Goal: Communication & Community: Share content

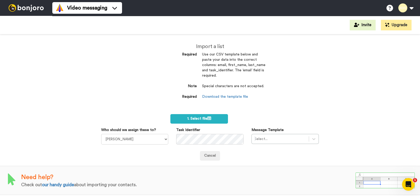
click at [187, 135] on div "Task Identifier" at bounding box center [209, 135] width 75 height 17
click at [151, 140] on select "[PERSON_NAME] [PERSON_NAME] WLV Academic (FSE) [PERSON_NAME] Ademokoya UK Recru…" at bounding box center [134, 139] width 67 height 11
select select "893d32a1-1eca-438f-900e-e073b28e2bc9"
click at [101, 134] on select "Laura Wright Amarjit Duggal WLV Academic (FSE) Divandra Birla Bolutife Ademokoy…" at bounding box center [134, 139] width 67 height 11
click at [283, 131] on label "Message Template" at bounding box center [267, 129] width 32 height 5
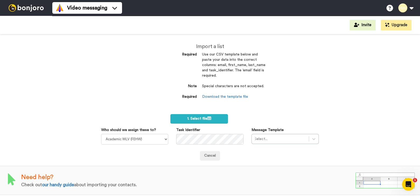
click at [294, 133] on div "Message Template Select..." at bounding box center [284, 135] width 75 height 17
click at [301, 137] on div "Select..." at bounding box center [284, 139] width 67 height 10
click at [301, 137] on div "option INT-PDB Sept 2025, selected. Select is focused ,type to refine list, pre…" at bounding box center [284, 139] width 67 height 10
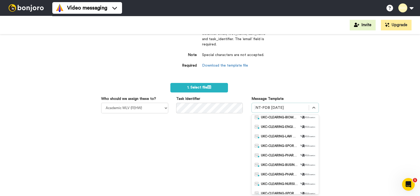
scroll to position [5, 0]
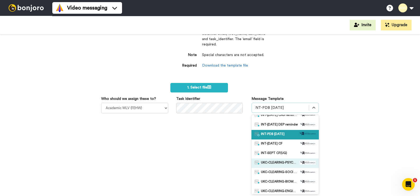
click at [287, 164] on span "UKC-CLEARING-PSYCHOLOGY OFFER NO RESPONSE" at bounding box center [279, 163] width 37 height 5
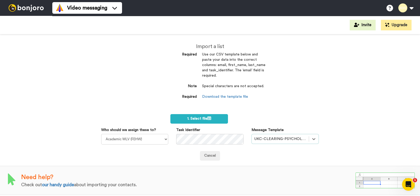
scroll to position [0, 0]
click at [216, 119] on label "1. Select file" at bounding box center [199, 119] width 58 height 10
click at [214, 121] on label "1. Select file" at bounding box center [199, 119] width 58 height 10
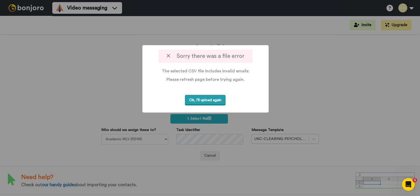
click at [209, 105] on button "Ok, I'll upload again" at bounding box center [205, 100] width 41 height 11
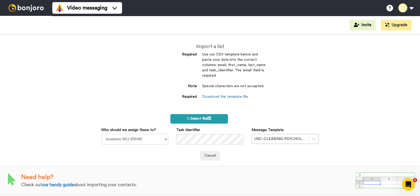
click at [215, 123] on label "1. Select file" at bounding box center [199, 119] width 58 height 10
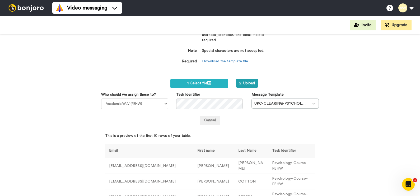
scroll to position [37, 0]
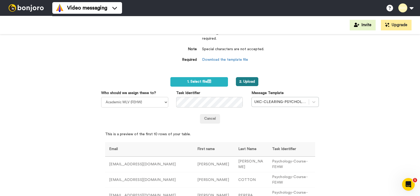
click at [242, 80] on button "2. Upload" at bounding box center [247, 81] width 22 height 9
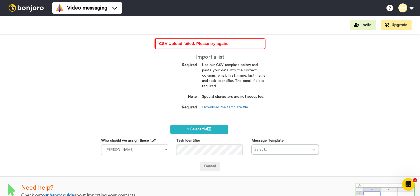
click at [321, 67] on div "CSV Upload failed. Please try again. Import a list Required Use our CSV templat…" at bounding box center [210, 115] width 420 height 162
click at [152, 153] on select "[PERSON_NAME] [PERSON_NAME] WLV Academic (FSE) [PERSON_NAME] Ademokoya UK Recru…" at bounding box center [134, 149] width 67 height 11
select select "893d32a1-1eca-438f-900e-e073b28e2bc9"
click at [101, 144] on select "[PERSON_NAME] [PERSON_NAME] WLV Academic (FSE) [PERSON_NAME] Ademokoya UK Recru…" at bounding box center [134, 149] width 67 height 11
click at [278, 147] on div "Select..." at bounding box center [284, 149] width 67 height 10
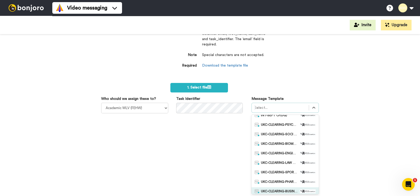
scroll to position [30, 0]
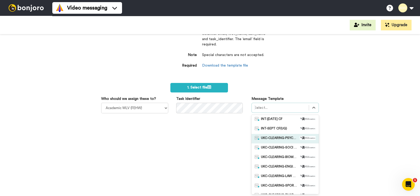
click at [286, 140] on span "UKC-CLEARING-PSYCHOLOGY OFFER NO RESPONSE" at bounding box center [279, 138] width 37 height 5
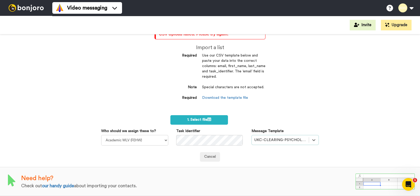
scroll to position [9, 0]
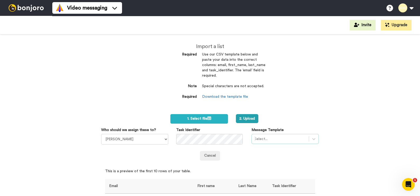
click at [276, 140] on div "Select..." at bounding box center [284, 139] width 67 height 10
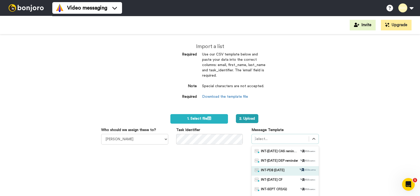
click at [276, 168] on span "INT-PDB [DATE]" at bounding box center [273, 170] width 24 height 5
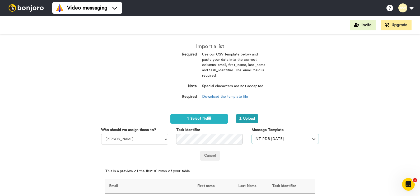
scroll to position [31, 0]
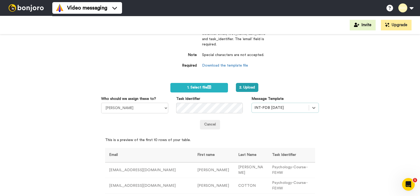
click at [303, 110] on div "INT-PDB [DATE]" at bounding box center [280, 108] width 57 height 8
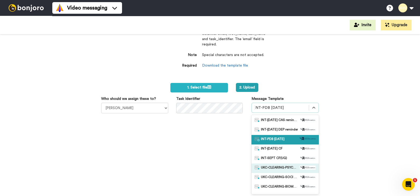
click at [298, 164] on div "UKC-CLEARING-PSYCHOLOGY OFFER NO RESPONSE" at bounding box center [284, 168] width 67 height 10
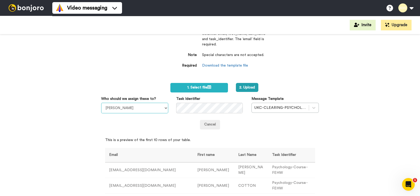
click at [138, 111] on select "Laura Wright Amarjit Duggal WLV Academic (FSE) Divandra Birla Bolutife Ademokoy…" at bounding box center [134, 108] width 67 height 11
select select "893d32a1-1eca-438f-900e-e073b28e2bc9"
click at [101, 103] on select "Laura Wright Amarjit Duggal WLV Academic (FSE) Divandra Birla Bolutife Ademokoy…" at bounding box center [134, 108] width 67 height 11
click at [248, 88] on button "2. Upload" at bounding box center [247, 87] width 22 height 9
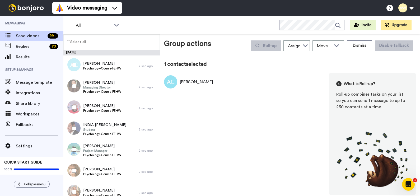
click at [70, 42] on label "Select all" at bounding box center [75, 42] width 22 height 6
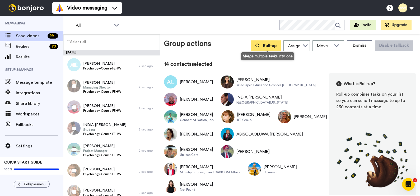
click at [257, 45] on icon at bounding box center [257, 45] width 4 height 4
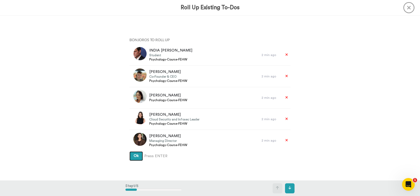
click at [129, 151] on button "Ok" at bounding box center [135, 156] width 13 height 10
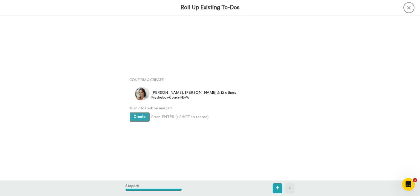
scroll to position [660, 0]
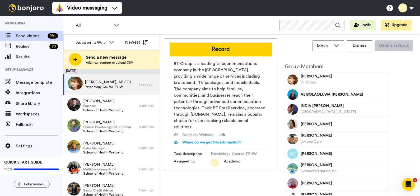
click at [209, 176] on div "Record BT Group is a leading telecommunications company in the [GEOGRAPHIC_DATA…" at bounding box center [220, 116] width 113 height 156
click at [43, 82] on span "Message template" at bounding box center [40, 82] width 48 height 6
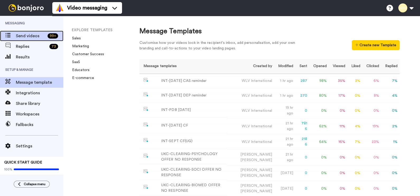
click at [29, 37] on span "Send videos" at bounding box center [31, 36] width 30 height 6
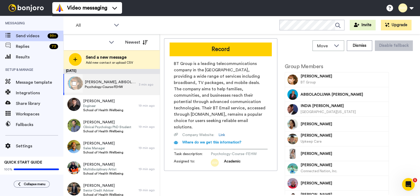
click at [107, 81] on span "[PERSON_NAME], ABISOLAOLUWA & 12 others" at bounding box center [110, 81] width 51 height 5
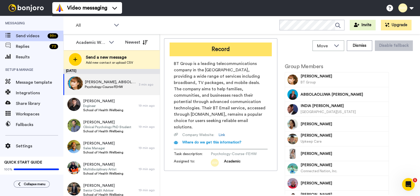
click at [230, 54] on button "Record" at bounding box center [221, 50] width 102 height 14
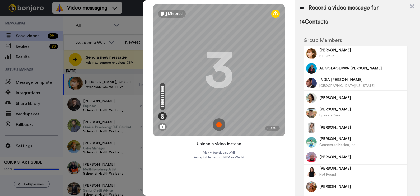
click at [207, 145] on button "Upload a video instead" at bounding box center [219, 143] width 48 height 7
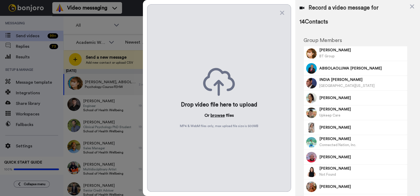
click at [217, 117] on button "browse" at bounding box center [217, 115] width 14 height 6
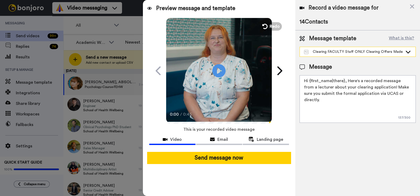
click at [389, 53] on div "Clearing FACULTY Staff ONLY Clearing Offers Made (2025)" at bounding box center [353, 51] width 99 height 5
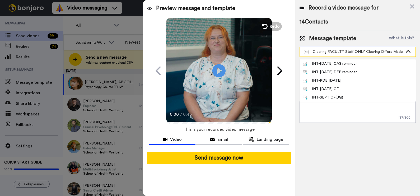
click at [389, 53] on div "Clearing FACULTY Staff ONLY Clearing Offers Made (2025)" at bounding box center [353, 51] width 99 height 5
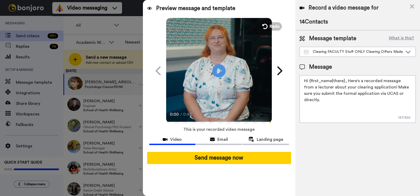
click at [357, 94] on textarea "Hi {first_name|there}, Here's a recorded message from a lecturer about your cle…" at bounding box center [357, 99] width 116 height 48
click at [367, 110] on textarea "Hi {first_name|there}, Here's a recorded message from a lecturer about your cle…" at bounding box center [357, 99] width 116 height 48
drag, startPoint x: 367, startPoint y: 110, endPoint x: 302, endPoint y: 79, distance: 71.2
click at [302, 79] on textarea "Hi {first_name|there}, Here's a recorded message from a lecturer about your cle…" at bounding box center [357, 99] width 116 height 48
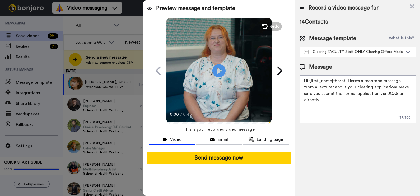
click at [302, 79] on textarea "Hi {first_name|there}, Here's a recorded message from a lecturer about your cle…" at bounding box center [357, 99] width 116 height 48
drag, startPoint x: 302, startPoint y: 79, endPoint x: 421, endPoint y: 110, distance: 122.6
click at [420, 110] on html "Video messaging Switch to Video messaging Testimonials Settings Discover Help &…" at bounding box center [210, 98] width 420 height 196
paste textarea "Here's a recorded message from a lecturer about the [GEOGRAPHIC_DATA] and the c…"
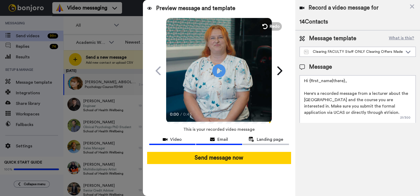
type textarea "Hi {first_name|there}, Here's a recorded message from a lecturer about the [GEO…"
click at [223, 138] on span "Email" at bounding box center [222, 139] width 11 height 6
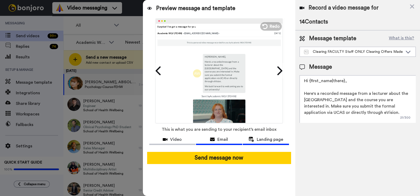
click at [260, 137] on span "Landing page" at bounding box center [270, 139] width 26 height 6
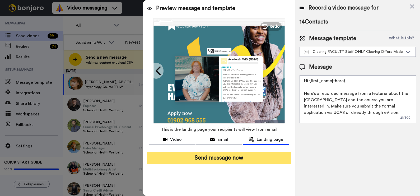
click at [253, 156] on button "Send message now" at bounding box center [219, 158] width 144 height 12
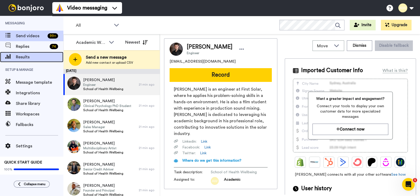
click at [43, 54] on span "Results" at bounding box center [40, 57] width 48 height 6
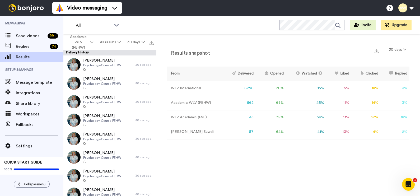
click at [178, 165] on div "Results snapshot 30 days From Delivered Opened Watched Liked Clicked Replied Fa…" at bounding box center [288, 116] width 264 height 165
click at [34, 34] on span "Send videos" at bounding box center [31, 36] width 30 height 6
